Goal: Task Accomplishment & Management: Manage account settings

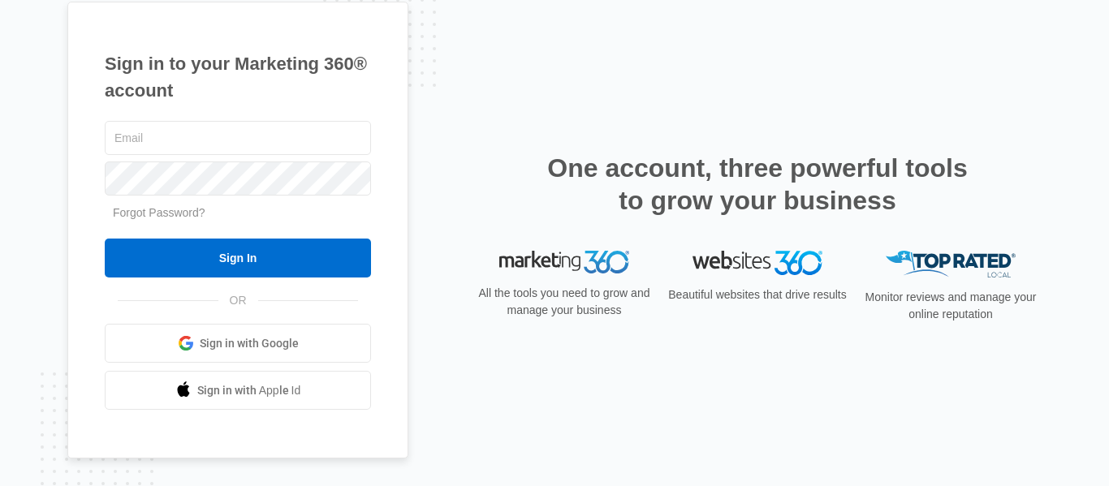
type input "lmckiver15@gmail.com"
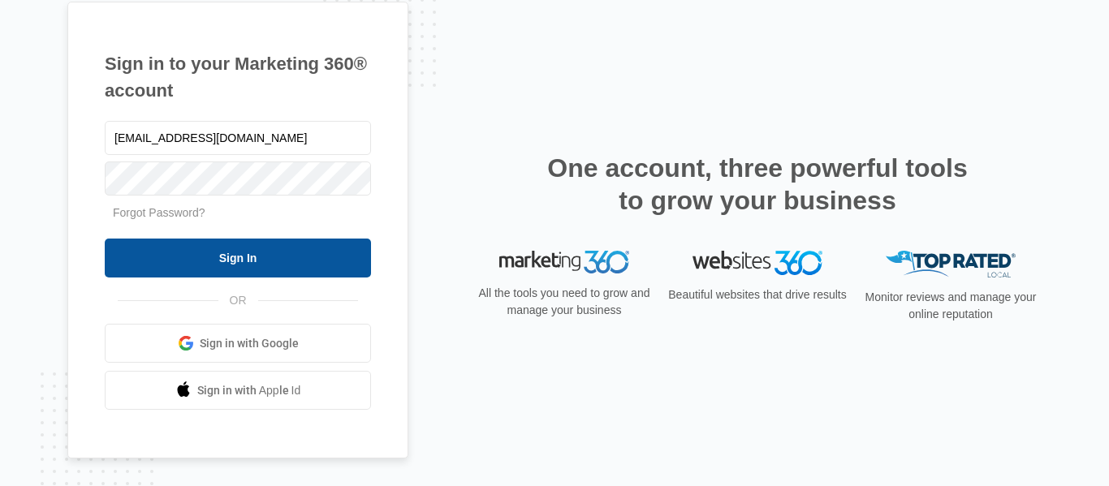
click at [165, 262] on input "Sign In" at bounding box center [238, 258] width 266 height 39
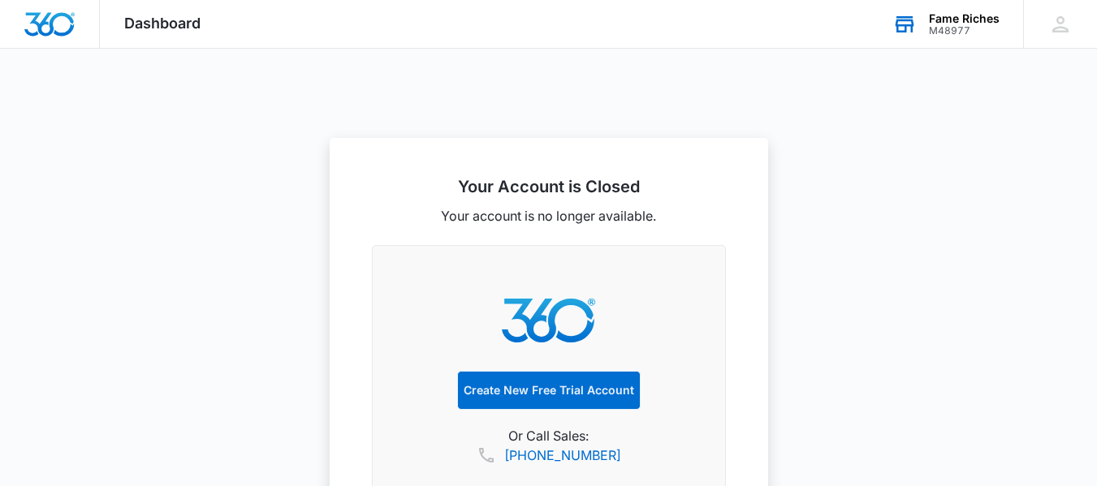
click at [936, 37] on div "Fame Riches M48977 Your Accounts View All" at bounding box center [945, 24] width 155 height 48
click at [1057, 32] on icon at bounding box center [1060, 24] width 16 height 16
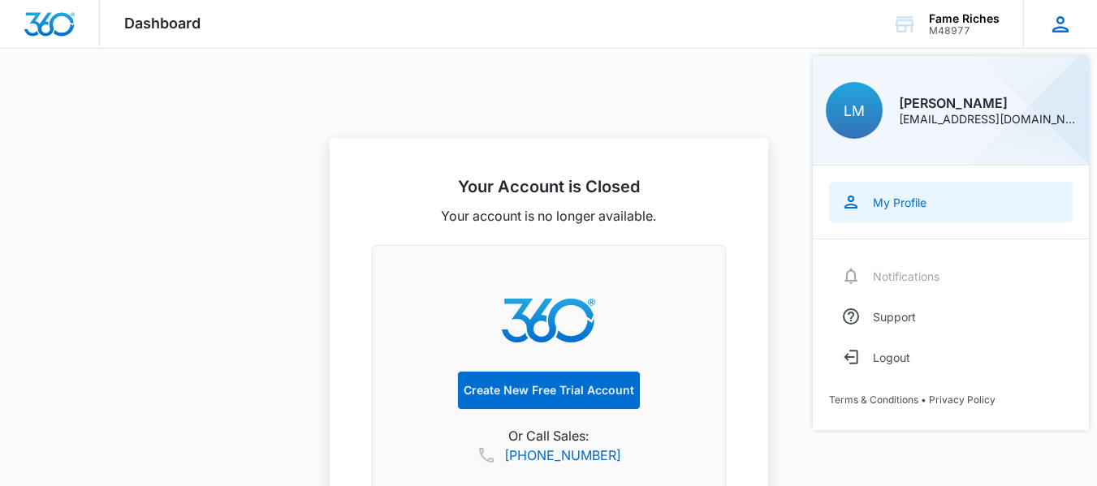
click at [903, 209] on link "My Profile" at bounding box center [951, 202] width 244 height 41
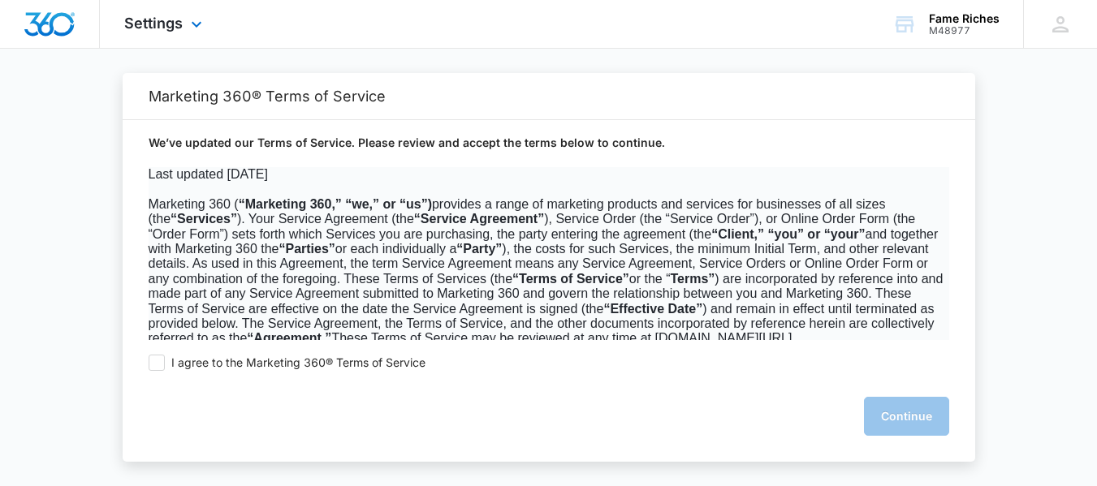
click at [175, 40] on div "Settings Apps Reputation Websites Forms CRM Email Social Shop Payments POS Cont…" at bounding box center [165, 24] width 131 height 48
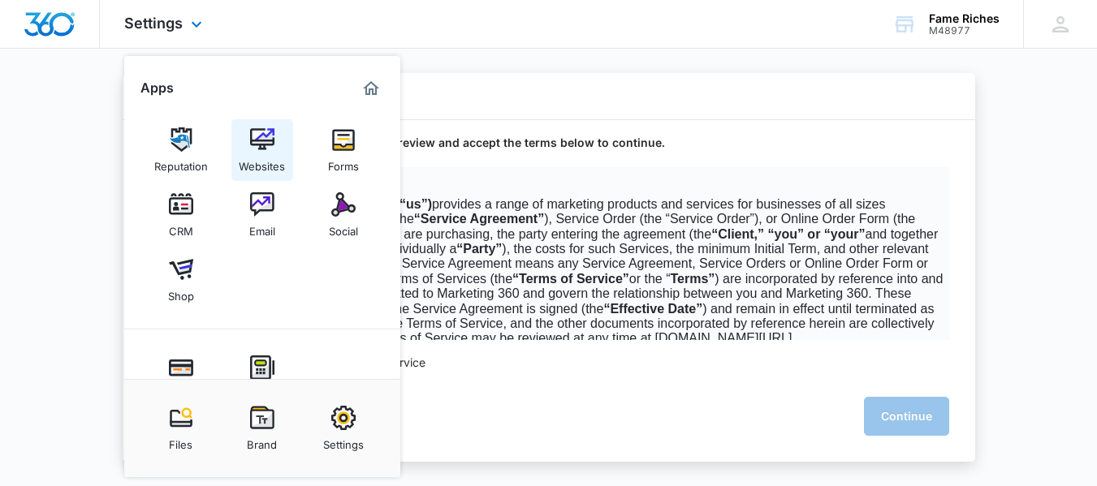
click at [255, 134] on img at bounding box center [262, 139] width 24 height 24
